Goal: Task Accomplishment & Management: Use online tool/utility

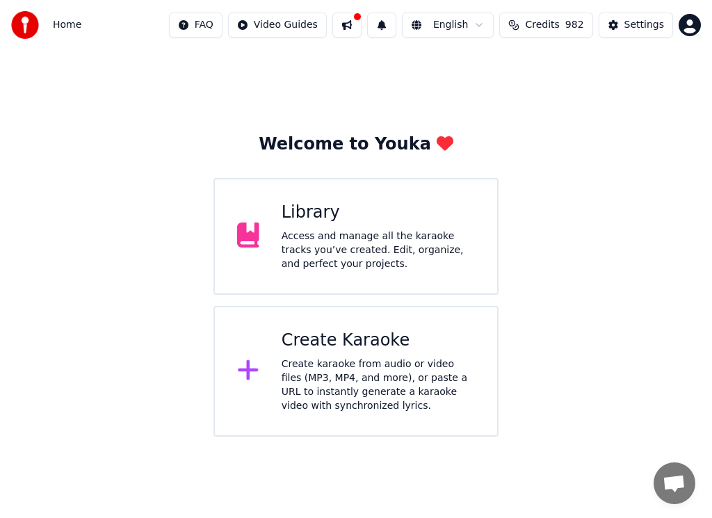
click at [353, 363] on div "Create karaoke from audio or video files (MP3, MP4, and more), or paste a URL t…" at bounding box center [378, 385] width 193 height 56
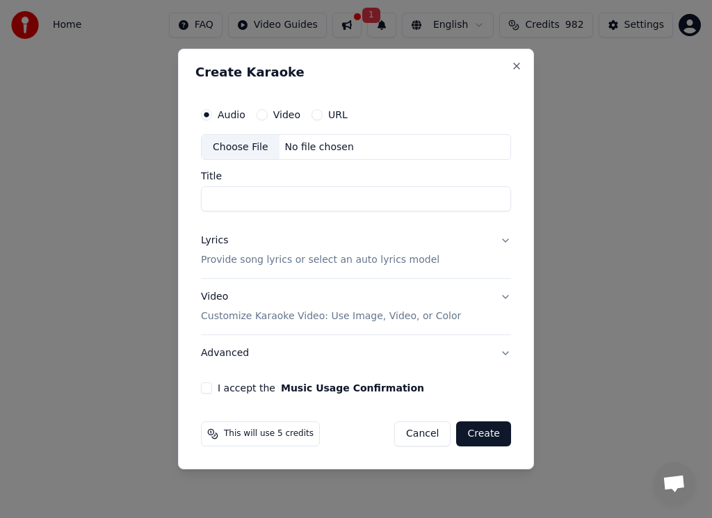
click at [263, 115] on button "Video" at bounding box center [262, 114] width 11 height 11
click at [314, 118] on button "URL" at bounding box center [316, 114] width 11 height 11
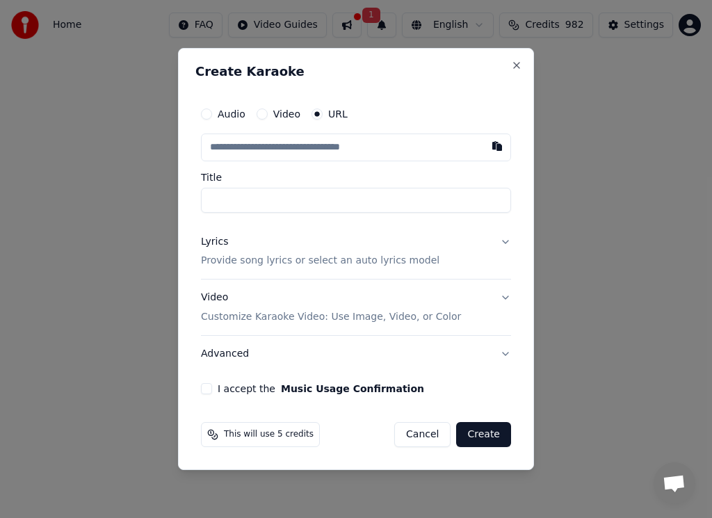
click at [252, 147] on input "text" at bounding box center [356, 147] width 310 height 28
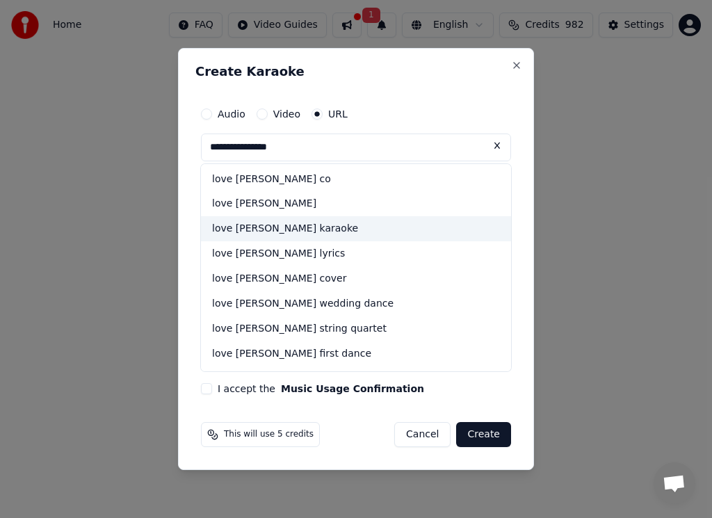
click at [275, 229] on div "love [PERSON_NAME] karaoke" at bounding box center [356, 229] width 310 height 25
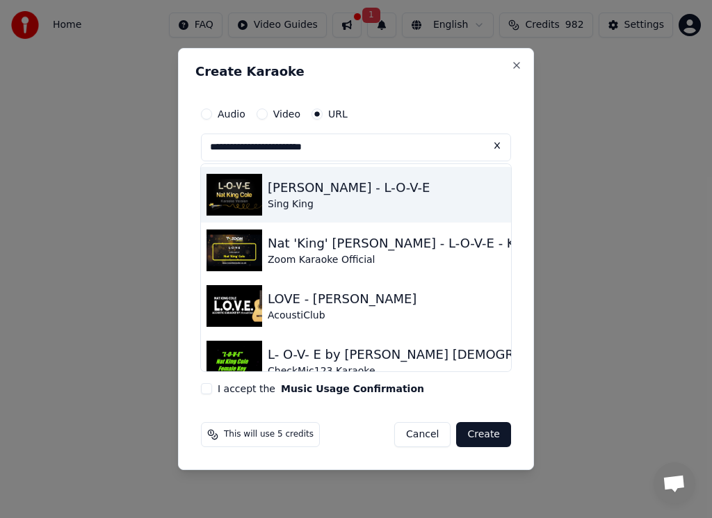
click at [235, 200] on img at bounding box center [234, 195] width 56 height 42
type input "**********"
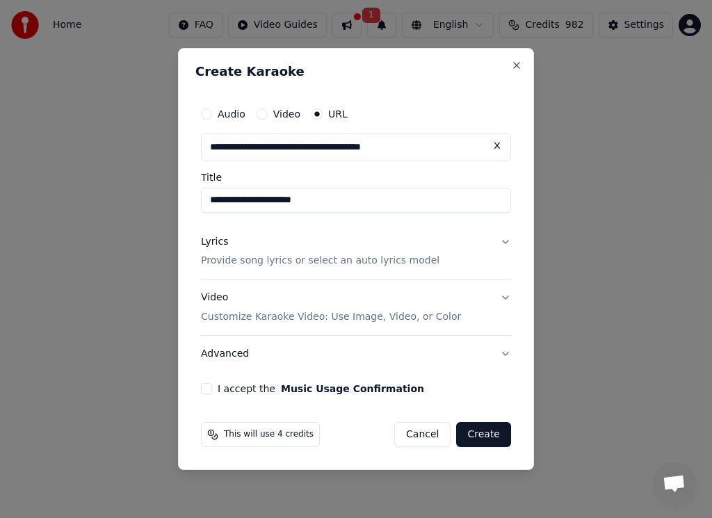
click at [235, 199] on input "**********" at bounding box center [356, 200] width 310 height 25
drag, startPoint x: 209, startPoint y: 391, endPoint x: 219, endPoint y: 393, distance: 10.6
click at [213, 394] on div "I accept the Music Usage Confirmation" at bounding box center [356, 388] width 310 height 11
click at [204, 388] on button "I accept the Music Usage Confirmation" at bounding box center [206, 388] width 11 height 11
click at [480, 432] on button "Create" at bounding box center [483, 434] width 55 height 25
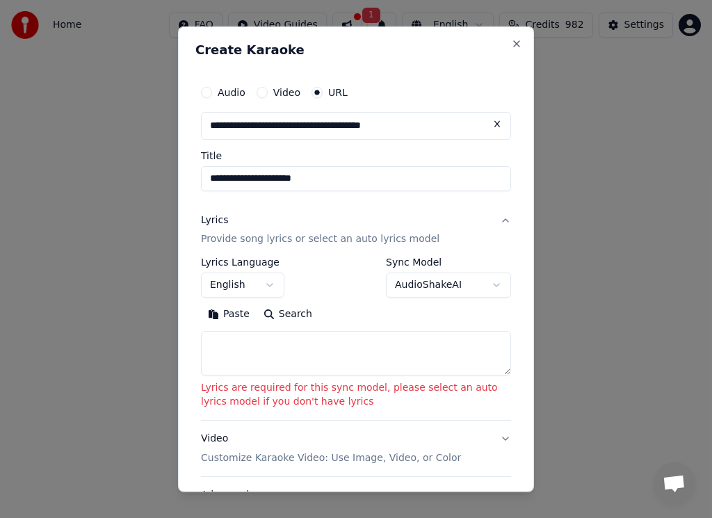
click at [483, 281] on body "**********" at bounding box center [356, 218] width 712 height 437
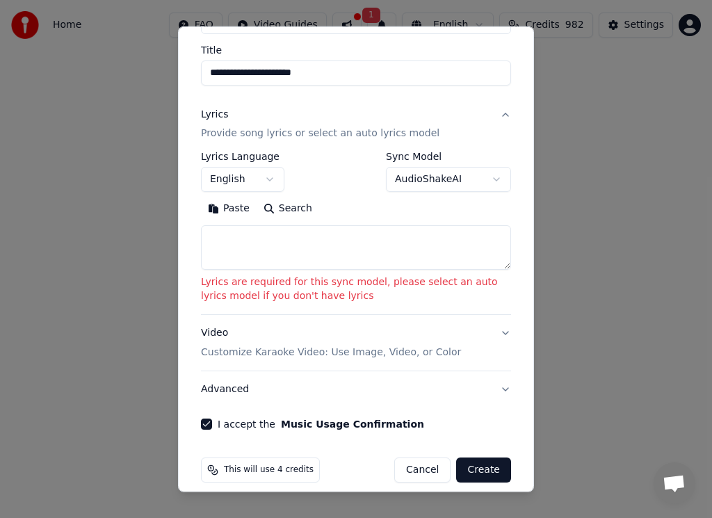
scroll to position [119, 0]
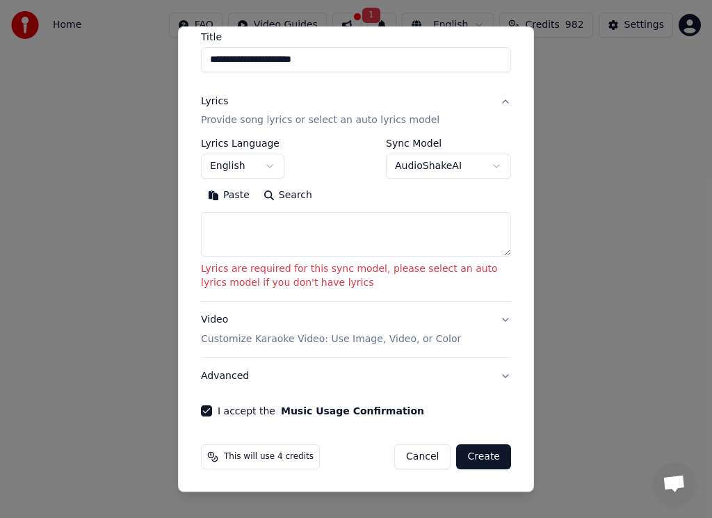
click at [479, 450] on button "Create" at bounding box center [483, 456] width 55 height 25
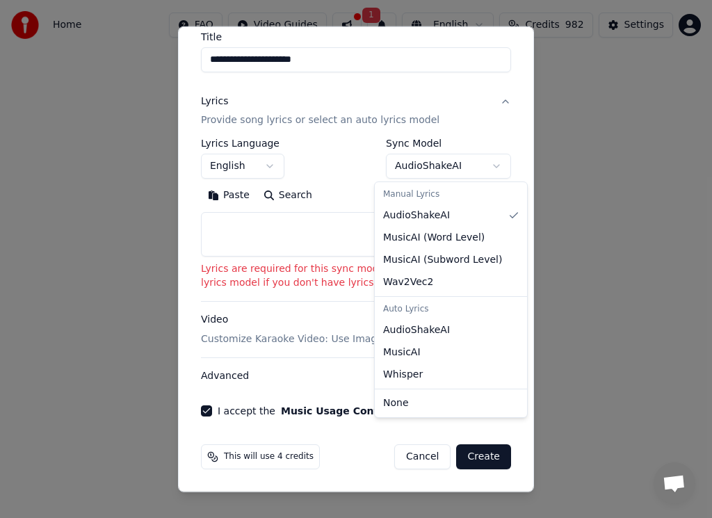
click at [487, 165] on body "**********" at bounding box center [356, 218] width 712 height 437
select select "**********"
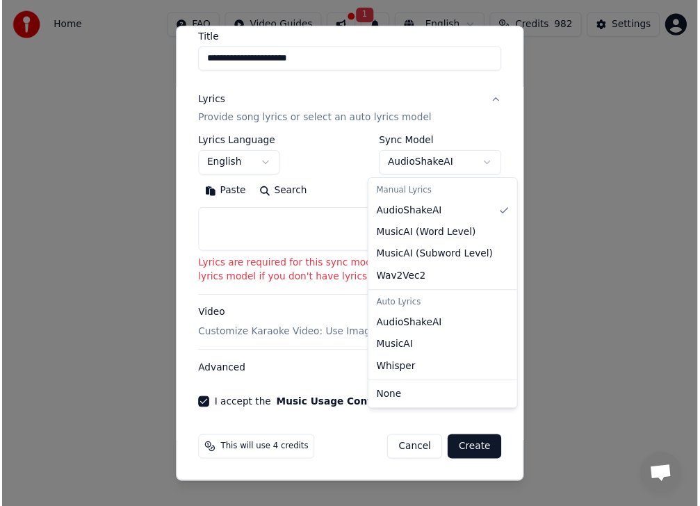
scroll to position [8, 0]
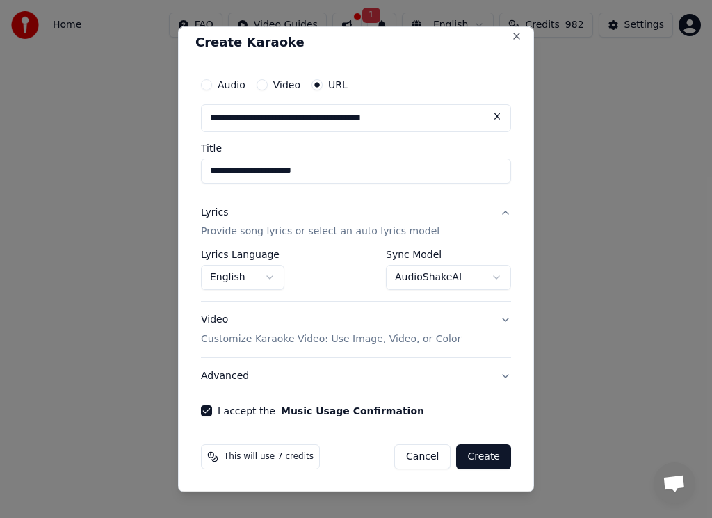
click at [465, 457] on button "Create" at bounding box center [483, 456] width 55 height 25
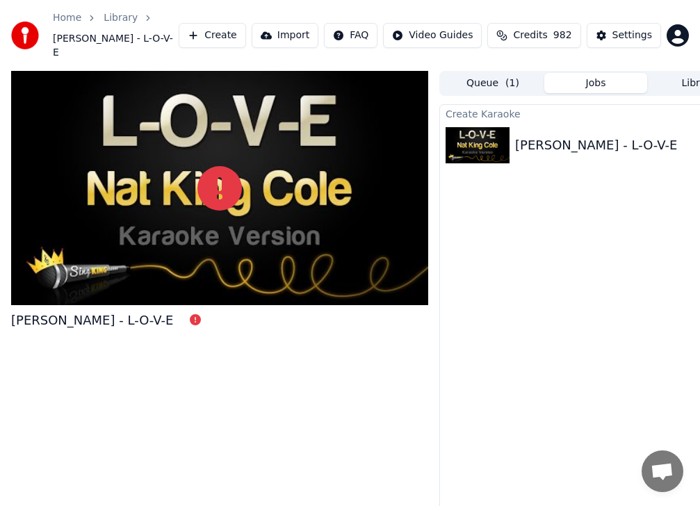
click at [500, 136] on img at bounding box center [478, 145] width 64 height 36
drag, startPoint x: 500, startPoint y: 136, endPoint x: 511, endPoint y: 130, distance: 12.8
click at [502, 136] on img at bounding box center [478, 145] width 64 height 36
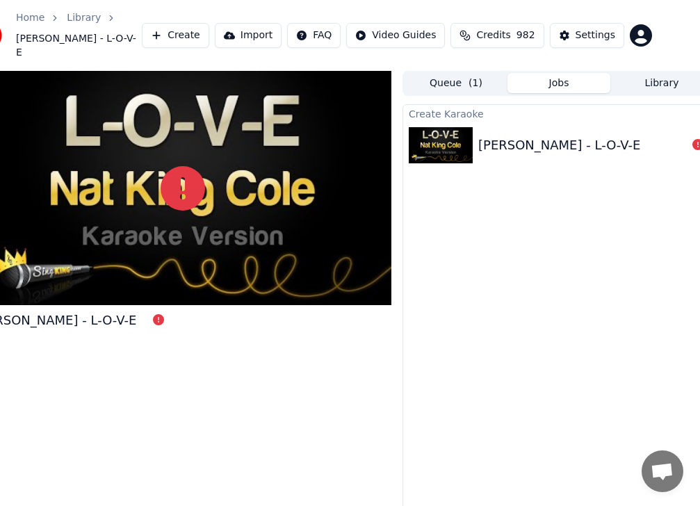
scroll to position [0, 52]
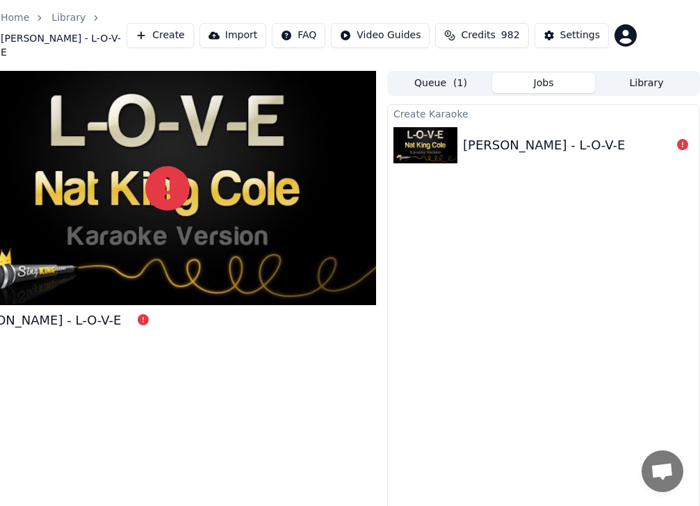
click at [465, 136] on div "[PERSON_NAME] - L-O-V-E" at bounding box center [544, 145] width 162 height 19
drag, startPoint x: 465, startPoint y: 130, endPoint x: 471, endPoint y: 124, distance: 8.4
click at [466, 136] on div "[PERSON_NAME] - L-O-V-E" at bounding box center [544, 145] width 162 height 19
click at [471, 136] on div "[PERSON_NAME] - L-O-V-E" at bounding box center [544, 145] width 162 height 19
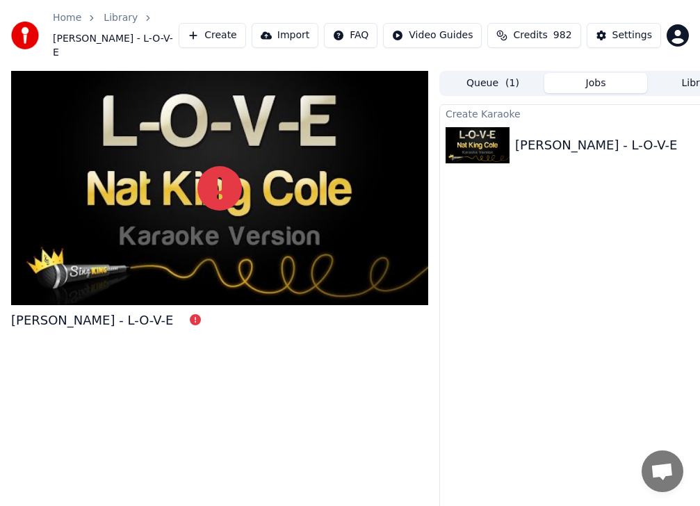
click at [314, 28] on button "Import" at bounding box center [285, 35] width 67 height 25
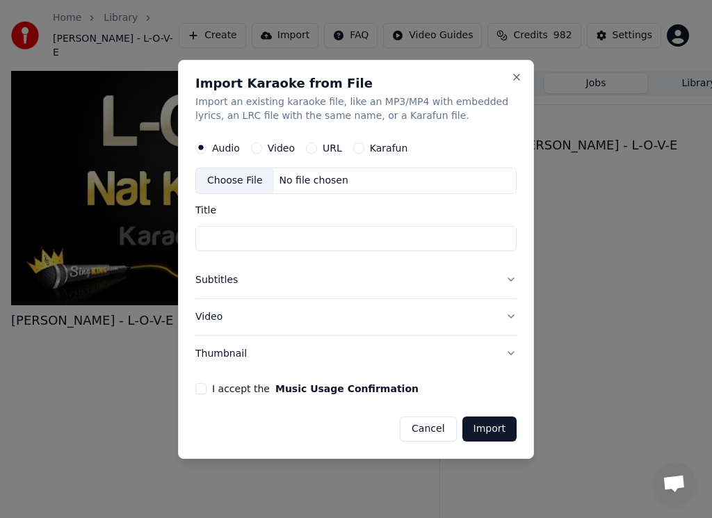
click at [308, 147] on button "URL" at bounding box center [311, 148] width 11 height 11
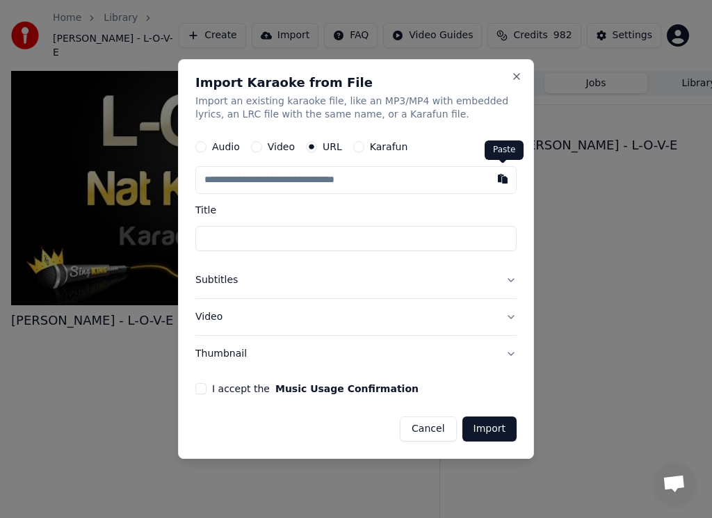
click at [503, 182] on button "button" at bounding box center [503, 179] width 28 height 25
type input "**********"
click at [201, 389] on button "I accept the Music Usage Confirmation" at bounding box center [200, 388] width 11 height 11
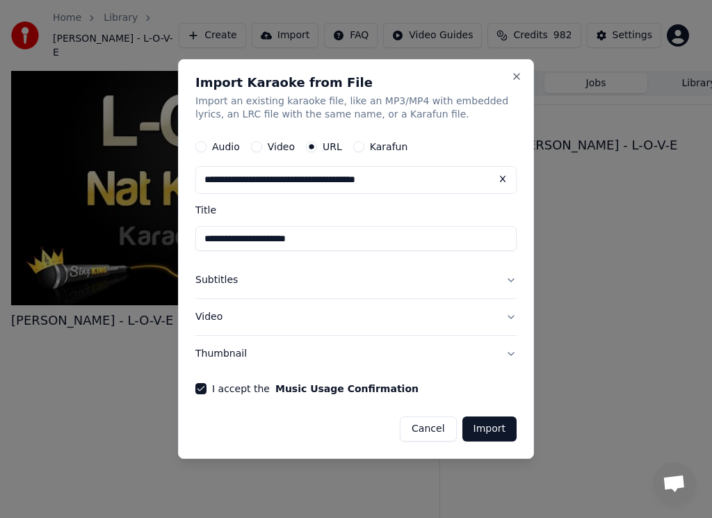
click at [481, 425] on button "Import" at bounding box center [489, 428] width 54 height 25
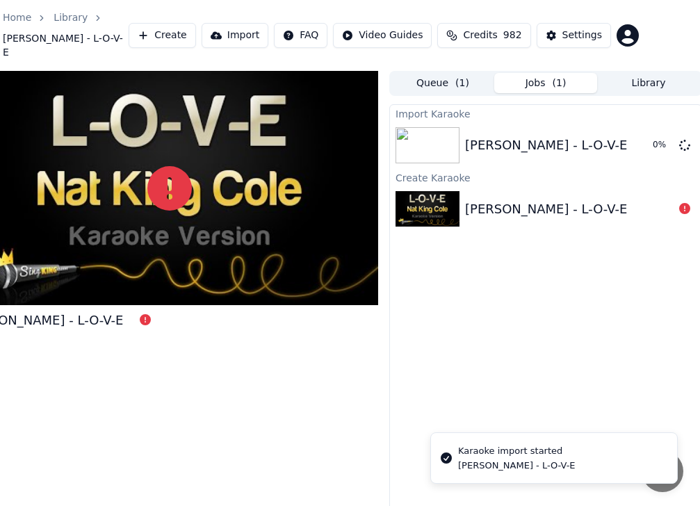
scroll to position [0, 51]
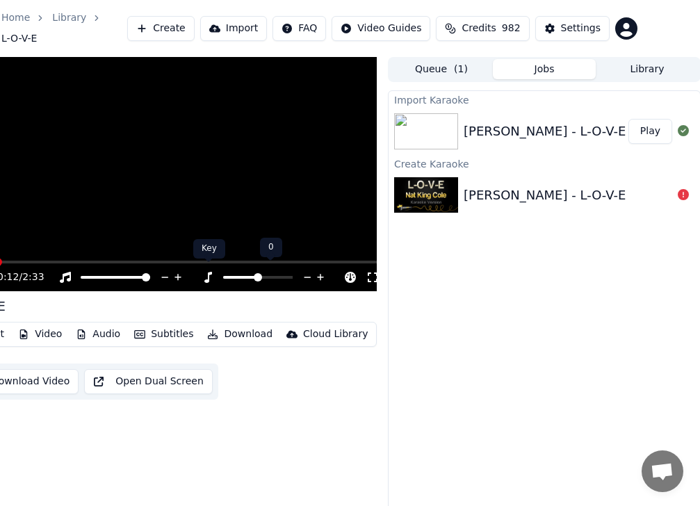
click at [207, 273] on icon at bounding box center [208, 277] width 8 height 11
click at [241, 276] on span at bounding box center [240, 277] width 35 height 3
click at [254, 273] on span at bounding box center [258, 277] width 8 height 8
click at [230, 327] on button "Download" at bounding box center [240, 334] width 76 height 19
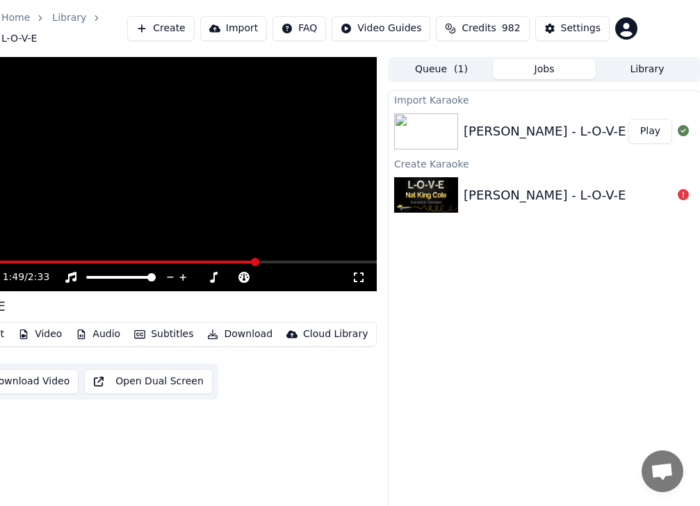
scroll to position [0, 52]
click at [97, 181] on video at bounding box center [167, 174] width 417 height 235
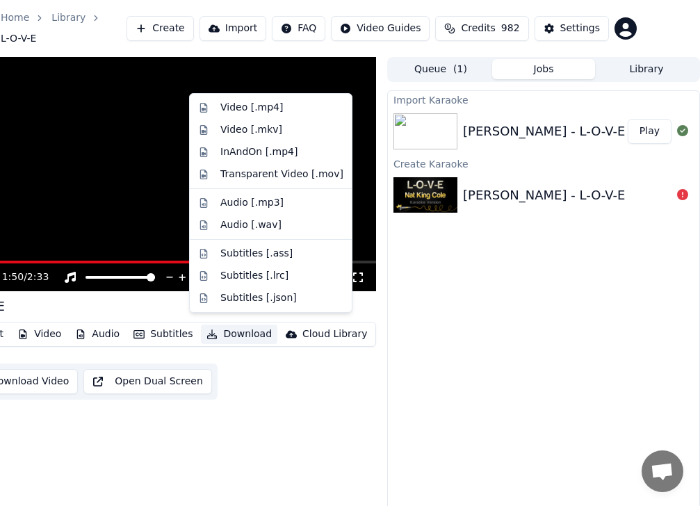
click at [230, 325] on button "Download" at bounding box center [239, 334] width 76 height 19
click at [254, 107] on div "Video [.mp4]" at bounding box center [251, 108] width 63 height 14
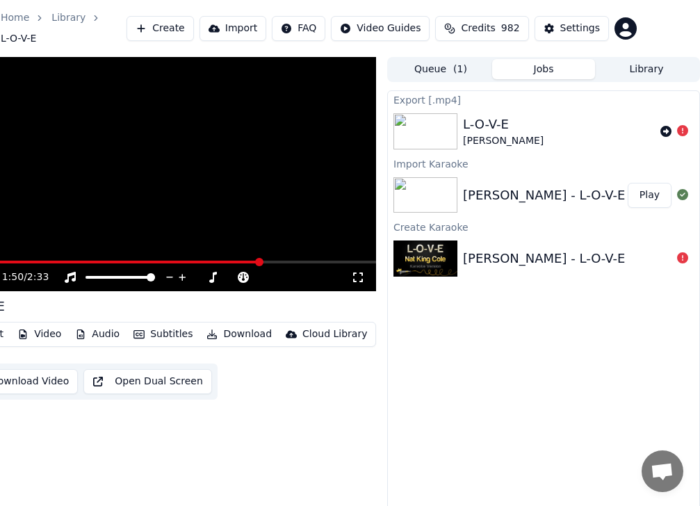
click at [238, 325] on button "Download" at bounding box center [239, 334] width 76 height 19
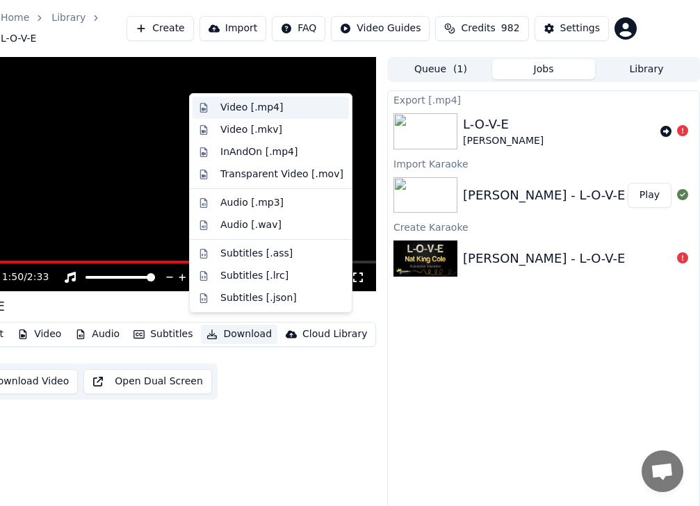
click at [241, 106] on div "Video [.mp4]" at bounding box center [251, 108] width 63 height 14
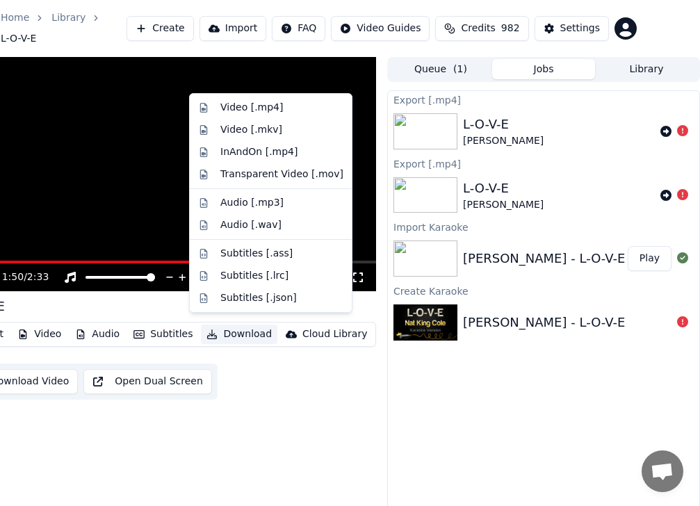
click at [228, 325] on button "Download" at bounding box center [239, 334] width 76 height 19
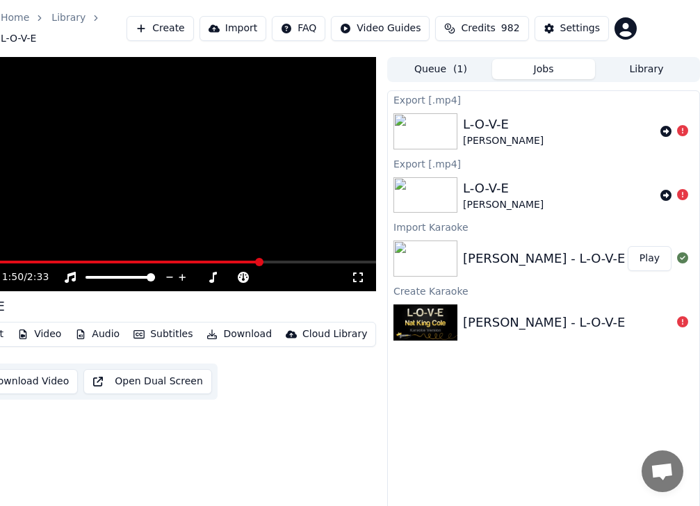
click at [253, 423] on div "1:50 / 2:33 L-O-V-E Edit Video Audio Subtitles Download Cloud Library Download …" at bounding box center [167, 289] width 417 height 464
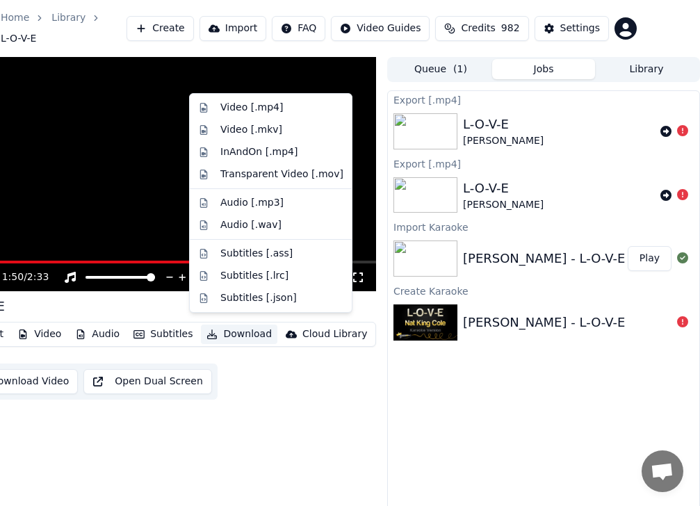
click at [238, 330] on button "Download" at bounding box center [239, 334] width 76 height 19
click at [245, 149] on div "InAndOn [.mp4]" at bounding box center [259, 152] width 78 height 14
